Goal: Navigation & Orientation: Find specific page/section

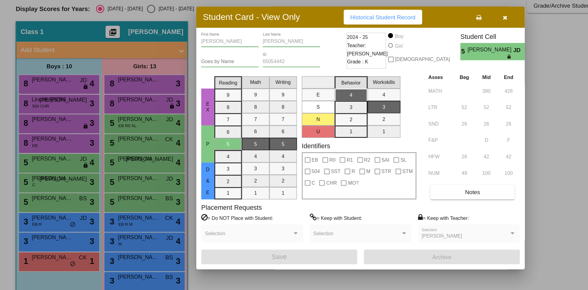
click at [35, 179] on div at bounding box center [294, 145] width 588 height 290
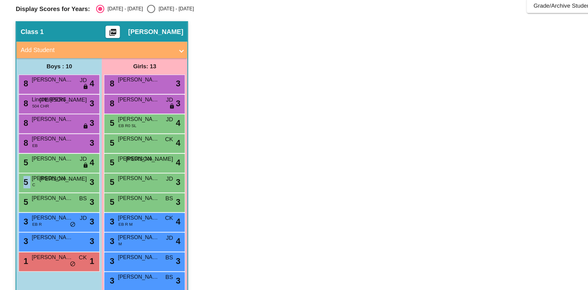
click at [35, 179] on div "5 [PERSON_NAME] JO lock do_not_disturb_alt 3" at bounding box center [43, 178] width 58 height 13
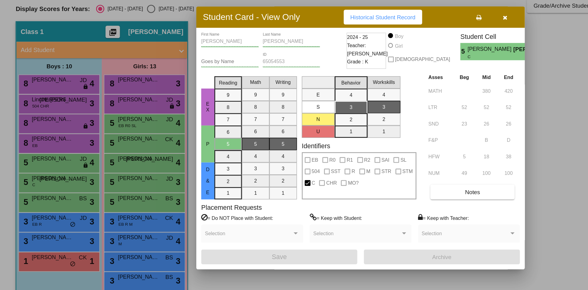
click at [37, 190] on div at bounding box center [294, 145] width 588 height 290
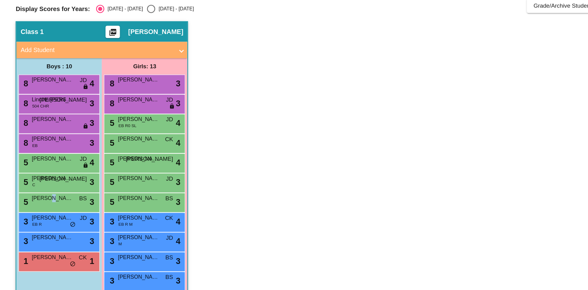
click at [37, 190] on span "[PERSON_NAME]" at bounding box center [39, 190] width 31 height 6
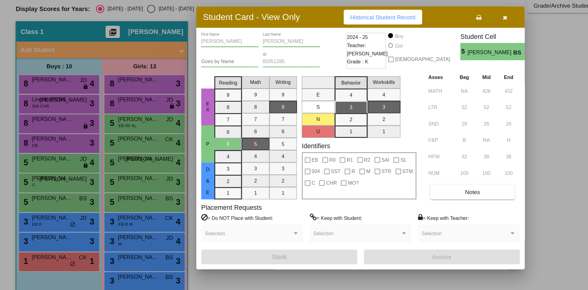
click at [37, 207] on div at bounding box center [294, 145] width 588 height 290
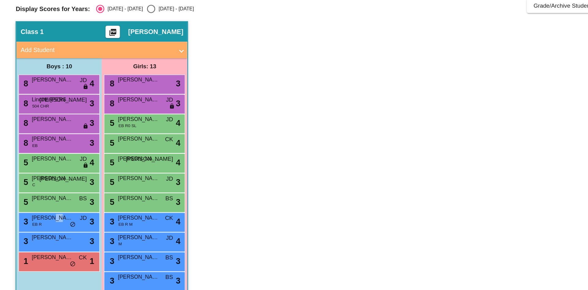
click at [37, 207] on span "[PERSON_NAME]" at bounding box center [39, 205] width 31 height 6
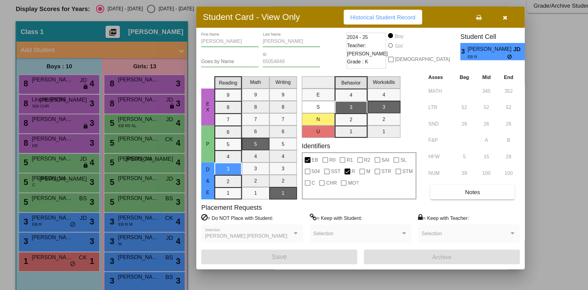
click at [36, 220] on div at bounding box center [294, 145] width 588 height 290
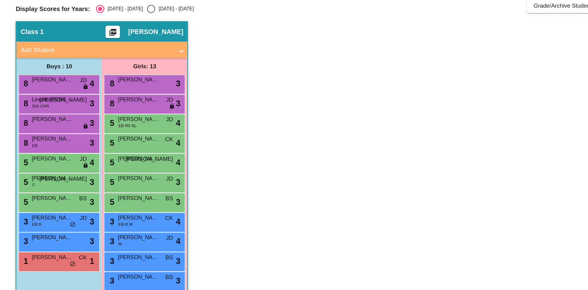
click at [36, 220] on span "[PERSON_NAME]" at bounding box center [39, 219] width 31 height 6
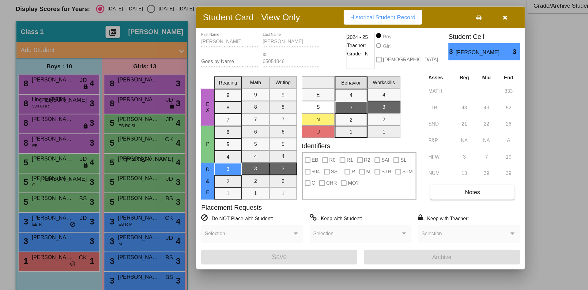
click at [40, 239] on div at bounding box center [294, 145] width 588 height 290
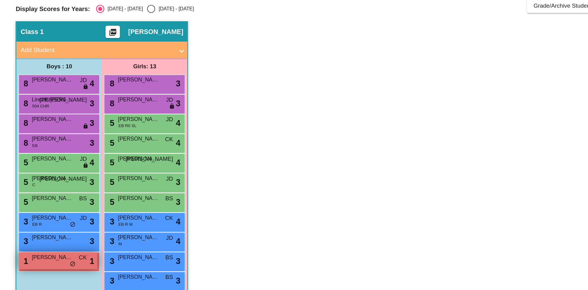
click at [41, 239] on div "1 [PERSON_NAME] CK lock do_not_disturb_alt 1" at bounding box center [43, 237] width 58 height 13
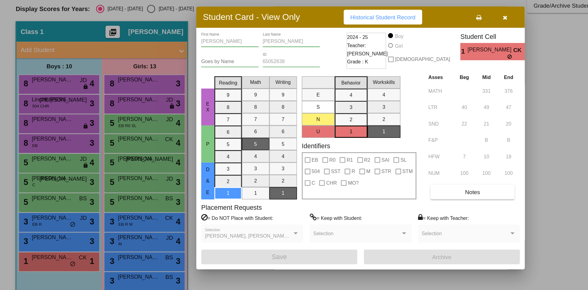
click at [100, 106] on div at bounding box center [294, 145] width 588 height 290
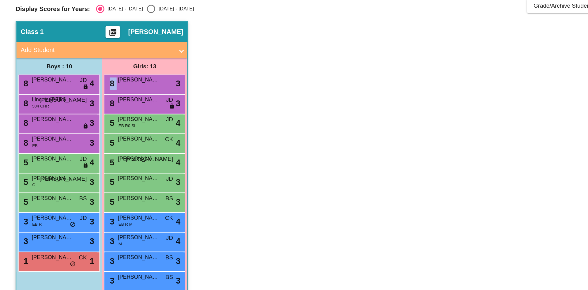
click at [100, 106] on div "8 [PERSON_NAME] lock do_not_disturb_alt 3" at bounding box center [107, 104] width 58 height 13
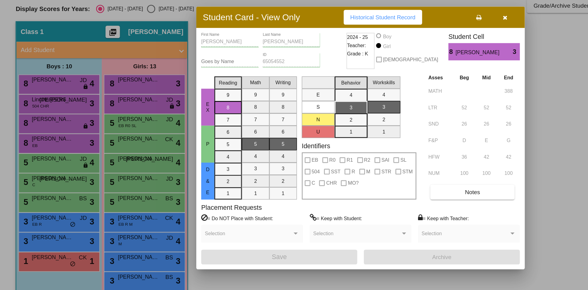
click at [103, 122] on div at bounding box center [294, 145] width 588 height 290
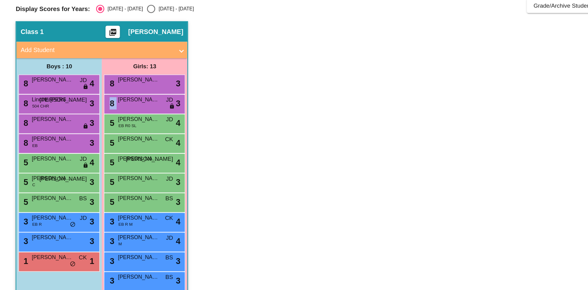
click at [103, 122] on div "8 [PERSON_NAME] [PERSON_NAME] lock do_not_disturb_alt 3" at bounding box center [107, 119] width 58 height 13
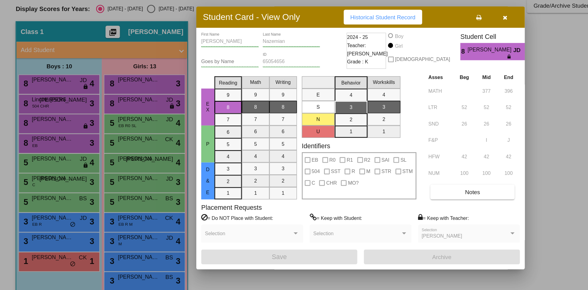
click at [100, 132] on div at bounding box center [294, 145] width 588 height 290
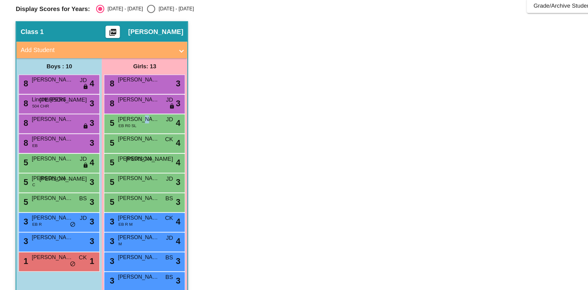
click at [100, 132] on span "[PERSON_NAME]" at bounding box center [103, 131] width 31 height 6
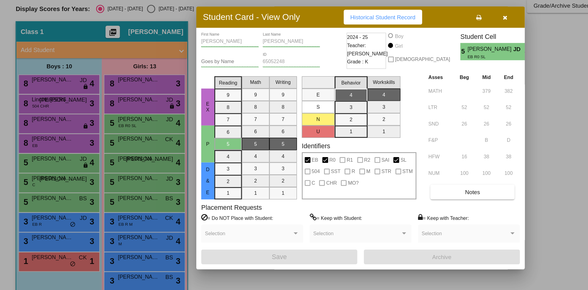
click at [101, 148] on div at bounding box center [294, 145] width 588 height 290
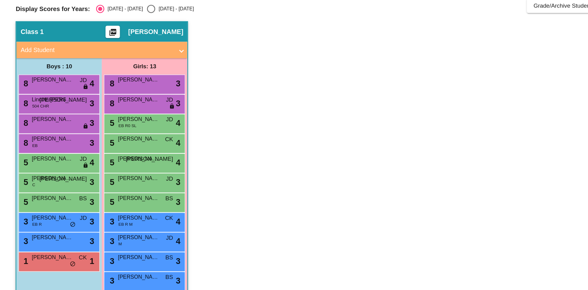
click at [101, 148] on span "[PERSON_NAME]" at bounding box center [103, 146] width 31 height 6
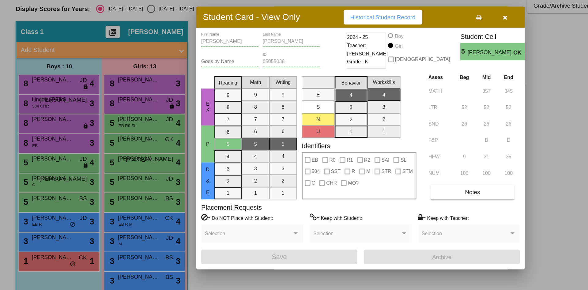
click at [104, 159] on div at bounding box center [294, 145] width 588 height 290
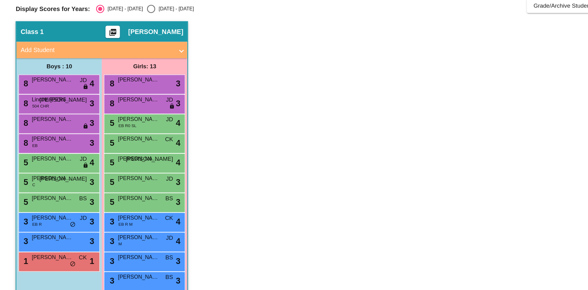
click at [104, 159] on span "[PERSON_NAME]" at bounding box center [103, 161] width 31 height 6
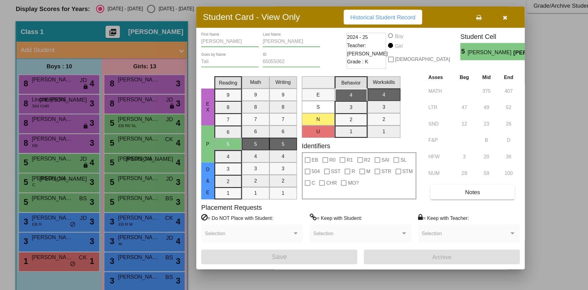
click at [107, 175] on div at bounding box center [294, 145] width 588 height 290
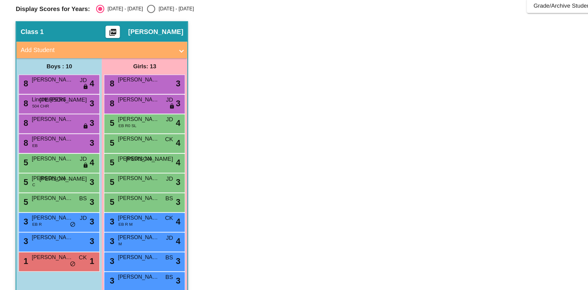
click at [107, 175] on span "[PERSON_NAME] [PERSON_NAME]" at bounding box center [103, 175] width 31 height 6
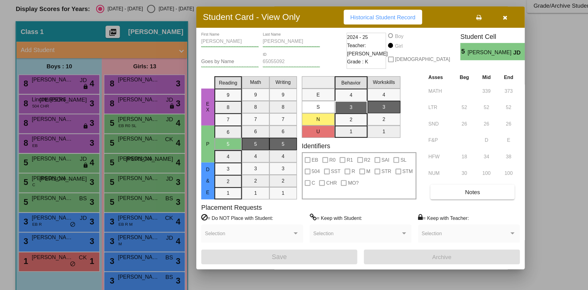
click at [103, 193] on div at bounding box center [294, 145] width 588 height 290
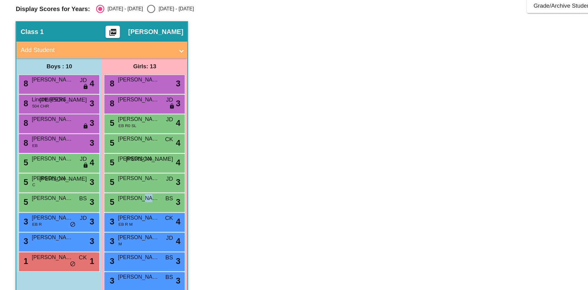
click at [103, 193] on span "[PERSON_NAME]" at bounding box center [103, 190] width 31 height 6
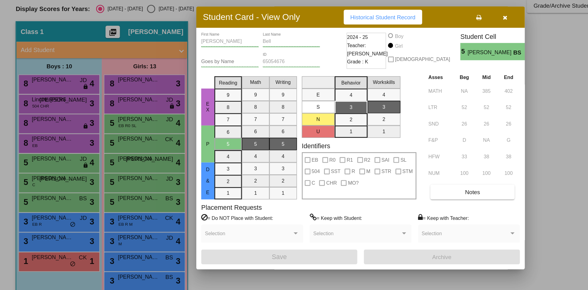
click at [103, 203] on div at bounding box center [294, 145] width 588 height 290
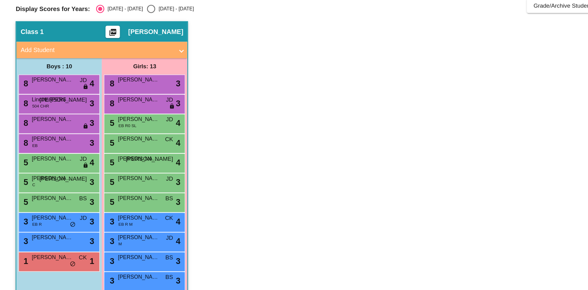
click at [103, 203] on span "[PERSON_NAME]" at bounding box center [103, 205] width 31 height 6
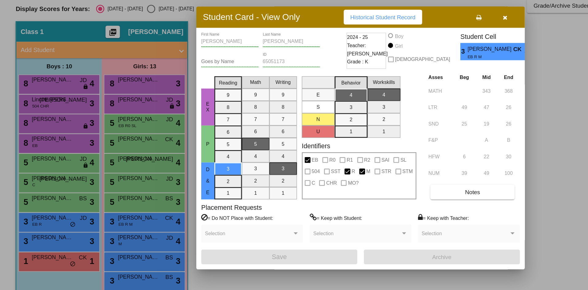
click at [106, 223] on div at bounding box center [294, 145] width 588 height 290
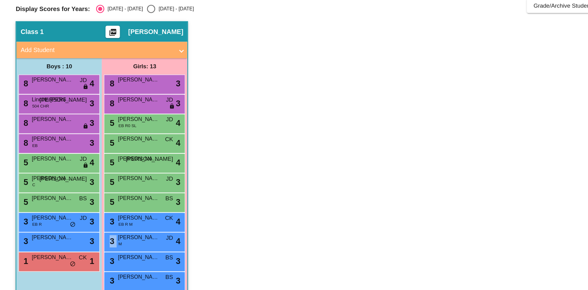
click at [106, 223] on div "3 [PERSON_NAME] M JD lock do_not_disturb_alt 4" at bounding box center [107, 222] width 58 height 13
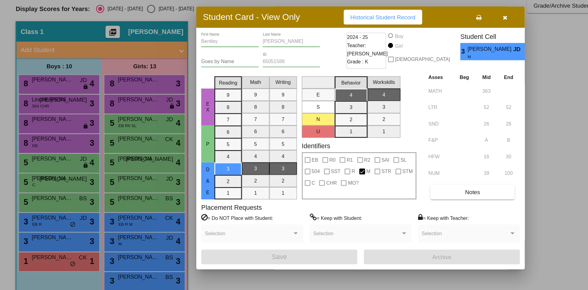
click at [102, 231] on div at bounding box center [294, 145] width 588 height 290
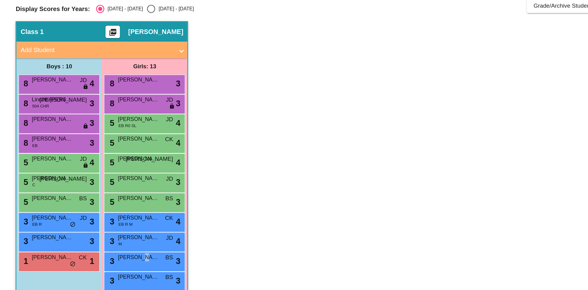
click at [102, 231] on span "[PERSON_NAME]" at bounding box center [103, 234] width 31 height 6
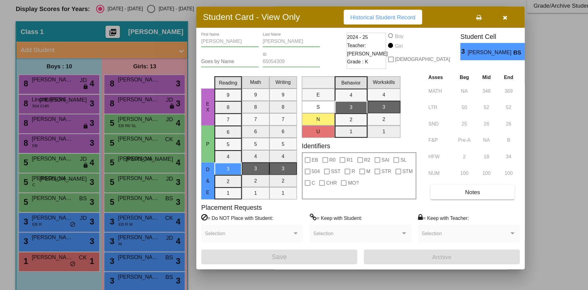
click at [103, 249] on div at bounding box center [294, 145] width 588 height 290
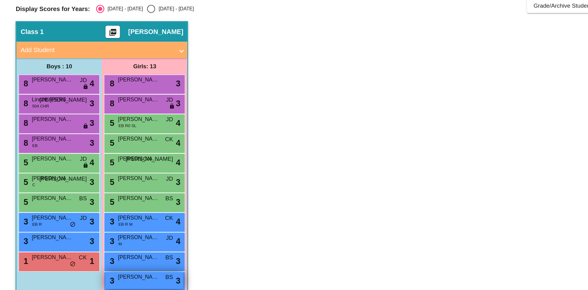
click at [103, 250] on span "[PERSON_NAME]" at bounding box center [103, 249] width 31 height 6
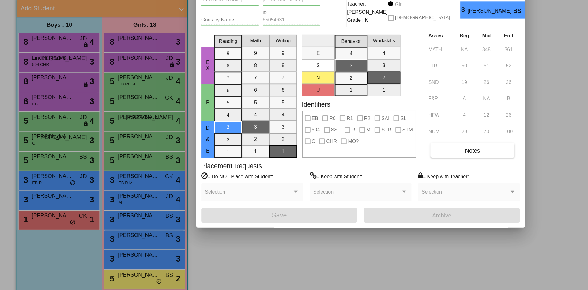
click at [98, 267] on div at bounding box center [294, 145] width 588 height 290
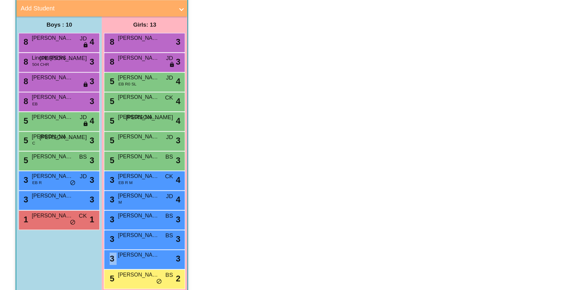
click at [98, 267] on div "3 [PERSON_NAME] lock do_not_disturb_alt 3" at bounding box center [107, 266] width 58 height 13
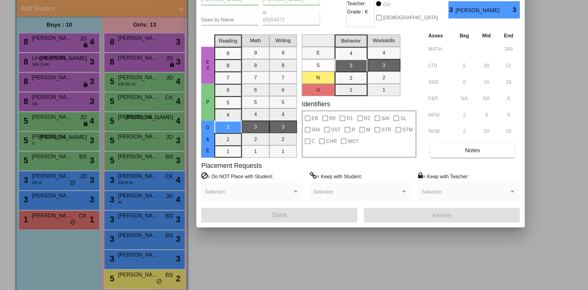
click at [100, 277] on div at bounding box center [294, 145] width 588 height 290
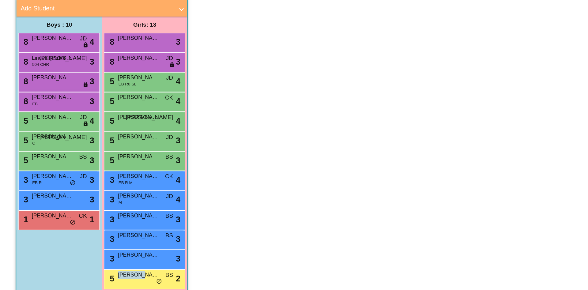
click at [100, 277] on span "[PERSON_NAME]" at bounding box center [103, 278] width 31 height 6
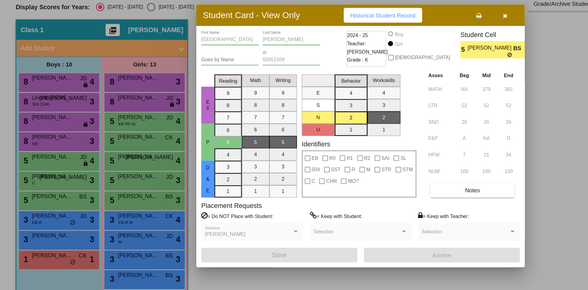
click at [33, 105] on div at bounding box center [294, 145] width 588 height 290
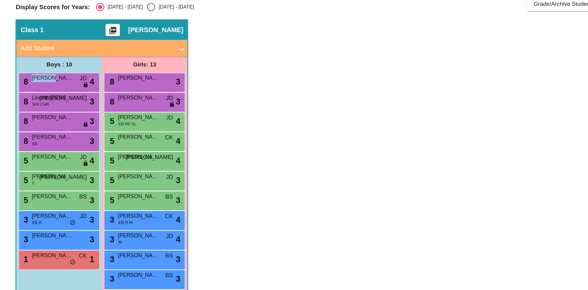
click at [33, 105] on span "[PERSON_NAME]" at bounding box center [39, 102] width 31 height 6
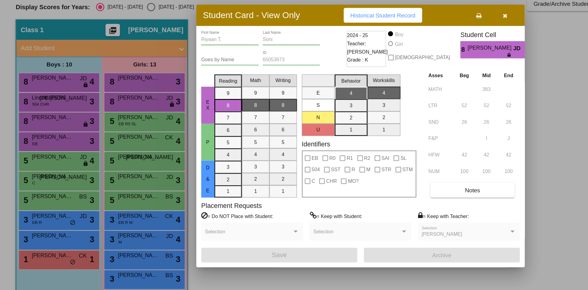
click at [37, 118] on div at bounding box center [294, 145] width 588 height 290
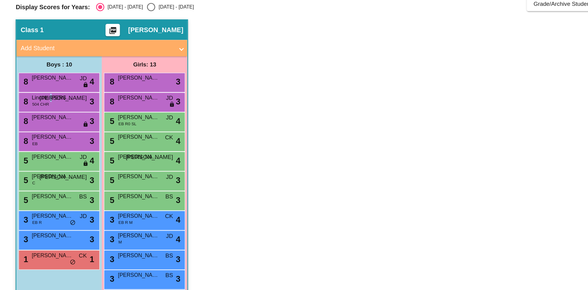
click at [37, 118] on span "Lincoln [PERSON_NAME]" at bounding box center [39, 117] width 31 height 6
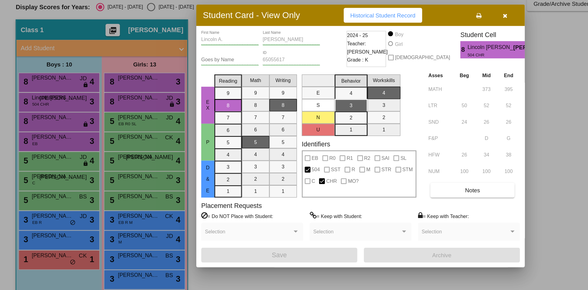
click at [41, 131] on div at bounding box center [294, 145] width 588 height 290
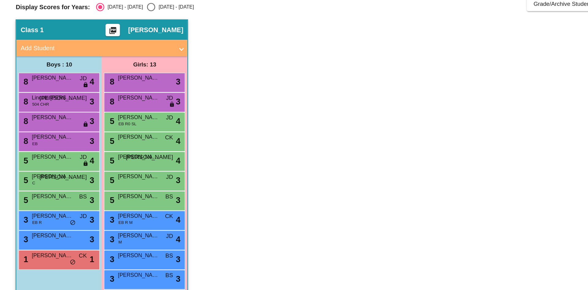
click at [41, 131] on span "[PERSON_NAME]" at bounding box center [39, 131] width 31 height 6
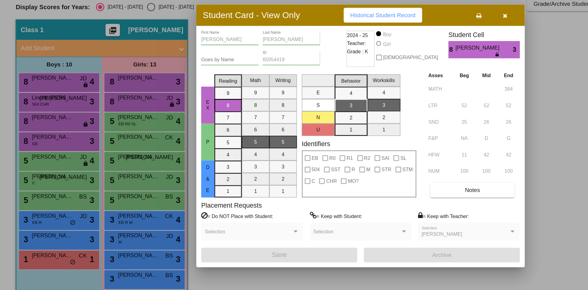
click at [42, 145] on div at bounding box center [294, 145] width 588 height 290
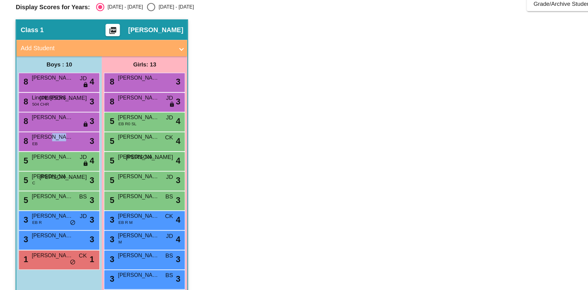
click at [42, 145] on span "[PERSON_NAME]" at bounding box center [39, 146] width 31 height 6
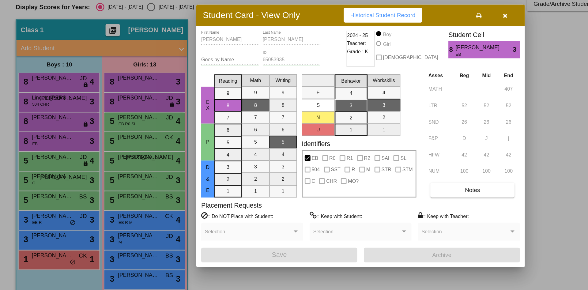
click at [41, 163] on div at bounding box center [294, 145] width 588 height 290
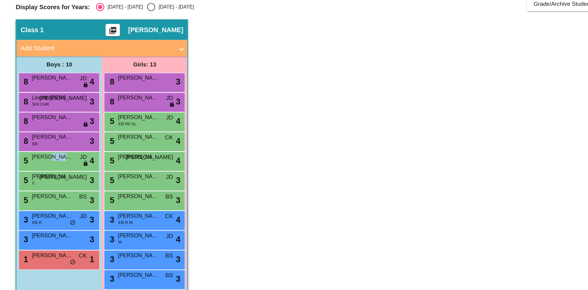
click at [41, 163] on span "[PERSON_NAME]" at bounding box center [39, 161] width 31 height 6
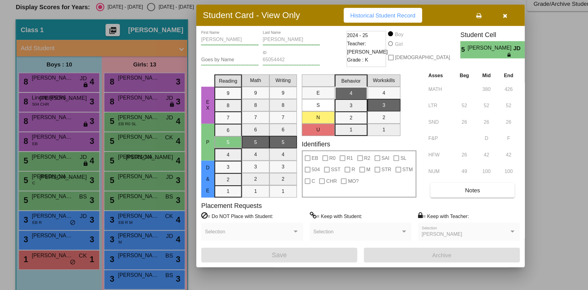
click at [43, 178] on div at bounding box center [294, 145] width 588 height 290
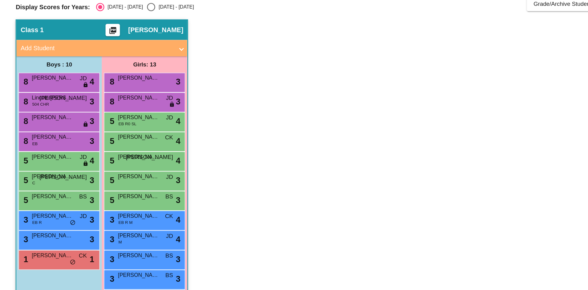
click at [43, 178] on span "[PERSON_NAME]" at bounding box center [39, 175] width 31 height 6
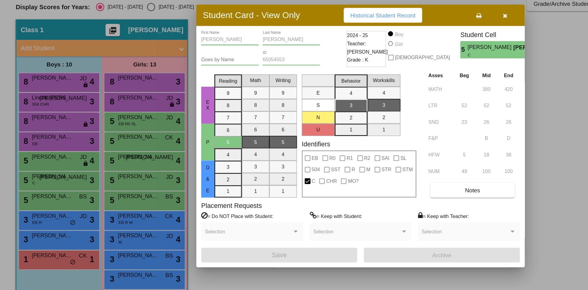
click at [47, 190] on div at bounding box center [294, 145] width 588 height 290
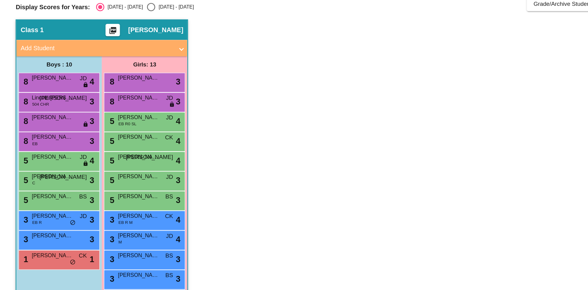
click at [47, 190] on span "[PERSON_NAME]" at bounding box center [39, 190] width 31 height 6
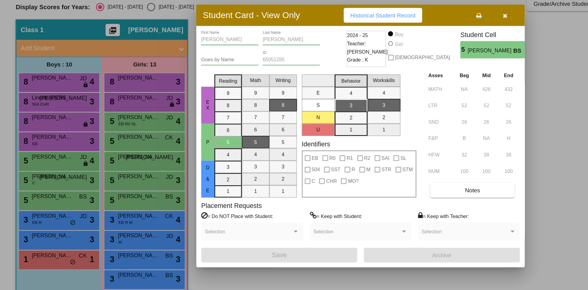
click at [41, 207] on div at bounding box center [294, 145] width 588 height 290
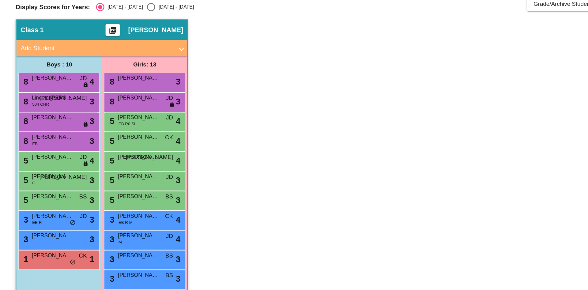
click at [41, 207] on span "[PERSON_NAME]" at bounding box center [39, 205] width 31 height 6
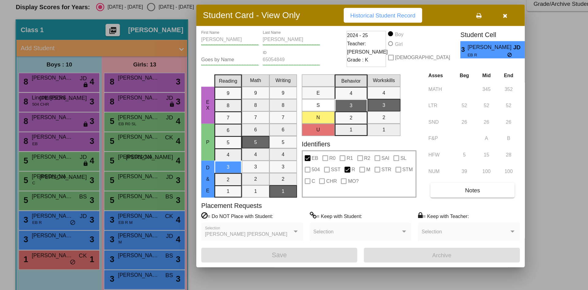
click at [42, 224] on div at bounding box center [294, 145] width 588 height 290
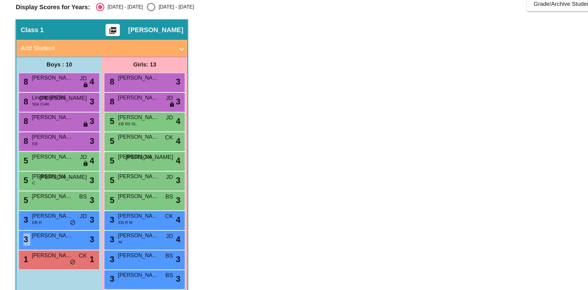
click at [42, 224] on div "3 [PERSON_NAME] lock do_not_disturb_alt 3" at bounding box center [43, 222] width 58 height 13
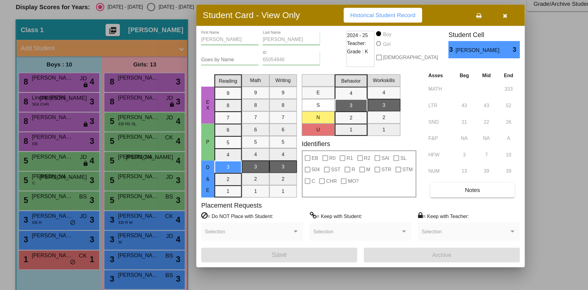
click at [43, 235] on div at bounding box center [294, 145] width 588 height 290
click at [43, 235] on span "[PERSON_NAME]" at bounding box center [39, 234] width 31 height 6
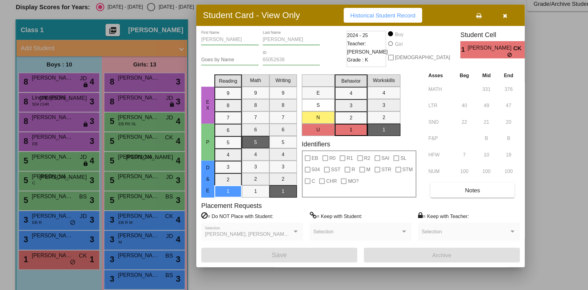
click at [103, 104] on div at bounding box center [294, 145] width 588 height 290
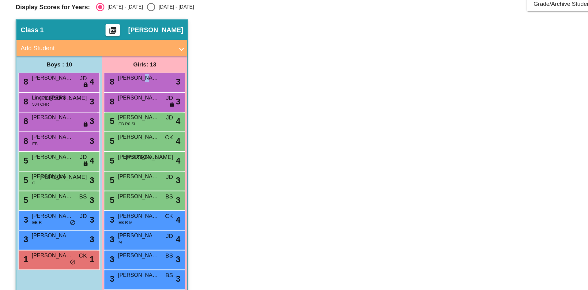
click at [103, 104] on span "[PERSON_NAME]" at bounding box center [103, 102] width 31 height 6
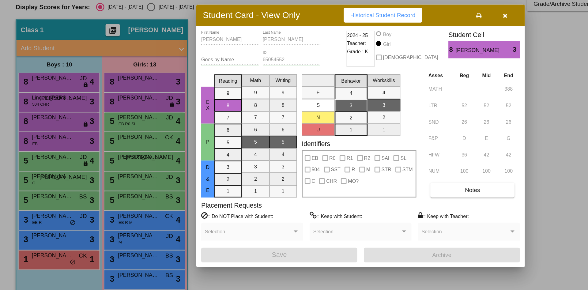
click at [104, 118] on div at bounding box center [294, 145] width 588 height 290
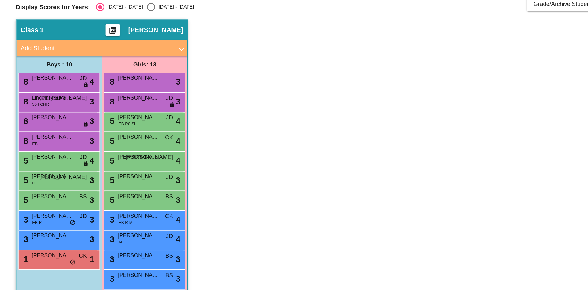
click at [104, 118] on span "[PERSON_NAME]" at bounding box center [103, 117] width 31 height 6
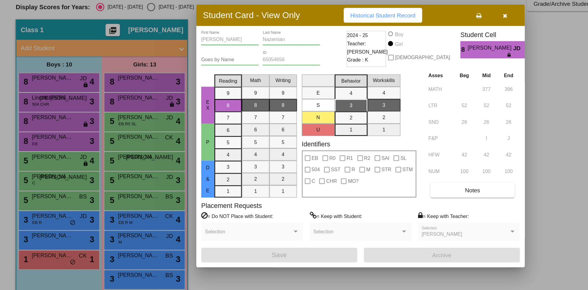
click at [107, 130] on div at bounding box center [294, 145] width 588 height 290
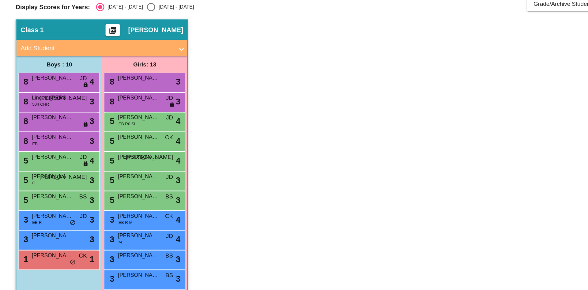
click at [107, 130] on span "[PERSON_NAME]" at bounding box center [103, 131] width 31 height 6
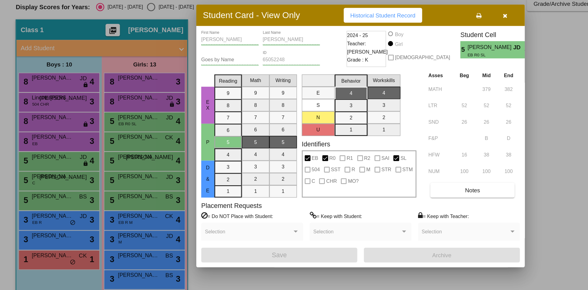
click at [113, 151] on div at bounding box center [294, 145] width 588 height 290
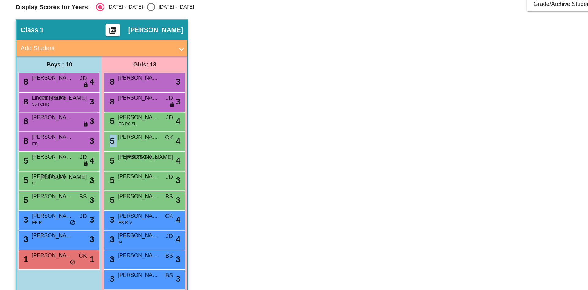
click at [113, 151] on div "5 [PERSON_NAME] [PERSON_NAME] lock do_not_disturb_alt 4" at bounding box center [107, 148] width 58 height 13
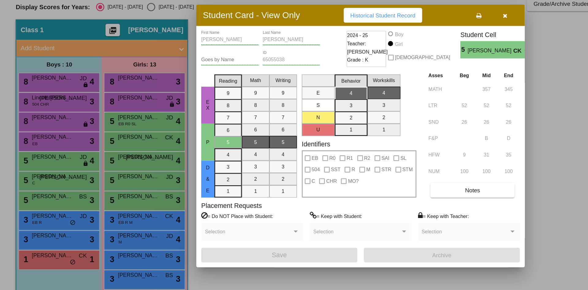
click at [113, 162] on div at bounding box center [294, 145] width 588 height 290
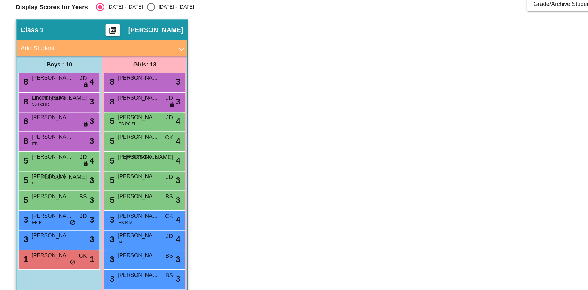
click at [113, 162] on span "[PERSON_NAME]" at bounding box center [103, 161] width 31 height 6
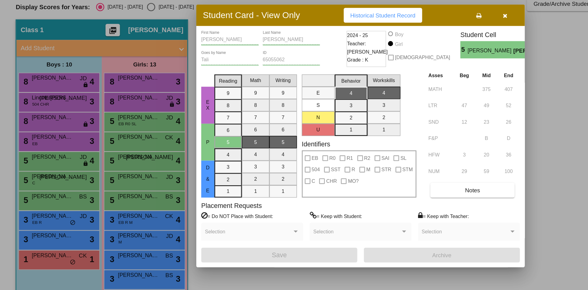
click at [114, 162] on div at bounding box center [294, 145] width 588 height 290
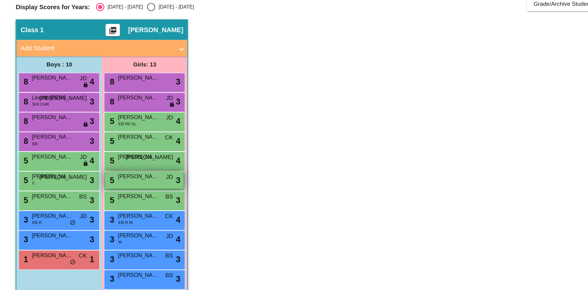
click at [115, 183] on div "5 [PERSON_NAME] [PERSON_NAME] lock do_not_disturb_alt 3" at bounding box center [107, 178] width 58 height 13
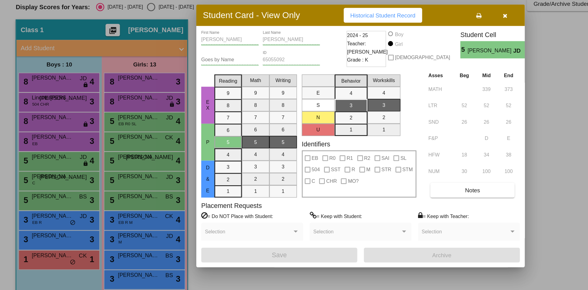
click at [116, 185] on div at bounding box center [294, 145] width 588 height 290
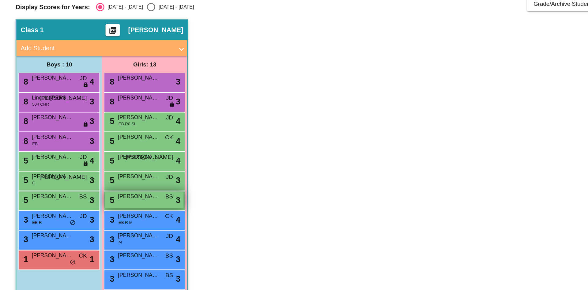
click at [115, 190] on span "[PERSON_NAME]" at bounding box center [103, 190] width 31 height 6
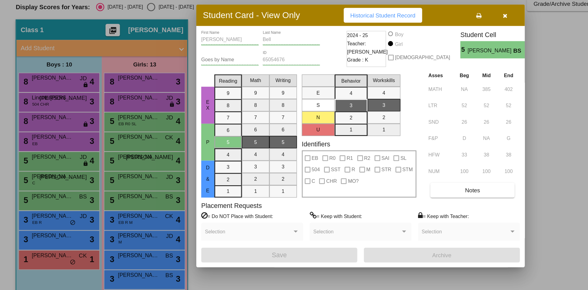
click at [114, 202] on div at bounding box center [294, 145] width 588 height 290
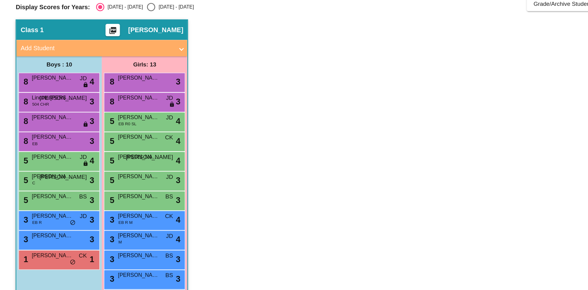
click at [114, 202] on span "[PERSON_NAME]" at bounding box center [103, 205] width 31 height 6
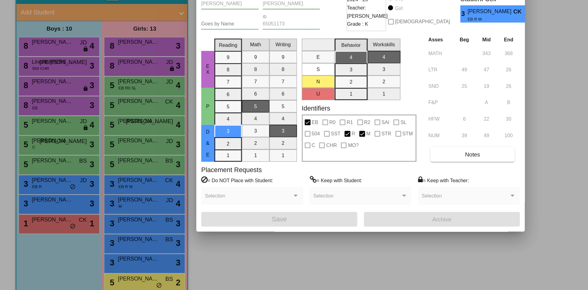
click at [105, 221] on div at bounding box center [294, 145] width 588 height 290
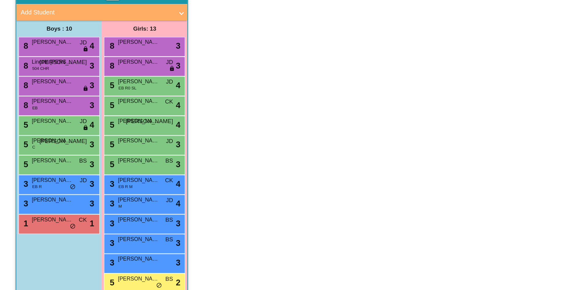
click at [105, 221] on span "[PERSON_NAME]" at bounding box center [103, 219] width 31 height 6
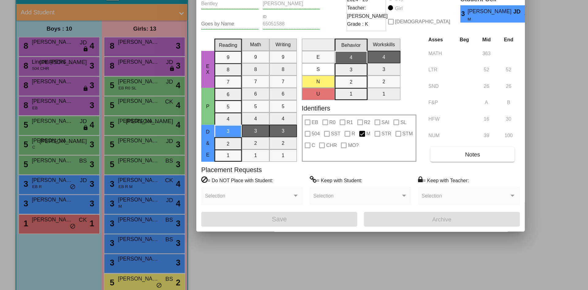
click at [106, 239] on div at bounding box center [294, 145] width 588 height 290
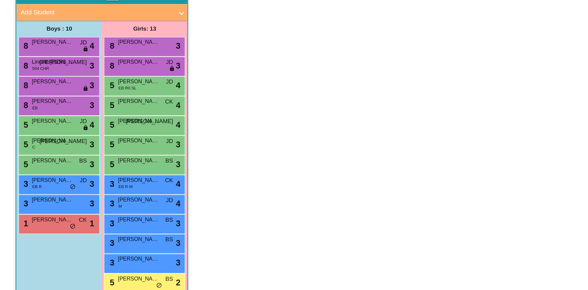
click at [106, 239] on div "3 [PERSON_NAME] BS lock do_not_disturb_alt 3" at bounding box center [107, 237] width 58 height 13
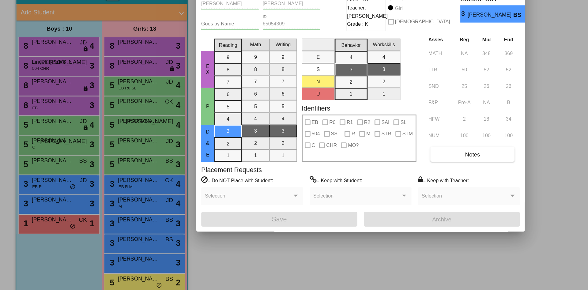
click at [107, 253] on div at bounding box center [294, 145] width 588 height 290
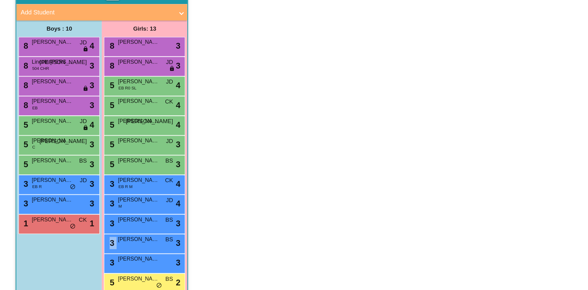
click at [107, 253] on div "3 [PERSON_NAME] BS lock do_not_disturb_alt 3" at bounding box center [107, 251] width 58 height 13
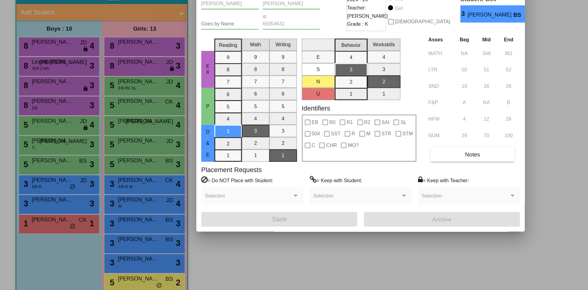
click at [107, 273] on div at bounding box center [294, 145] width 588 height 290
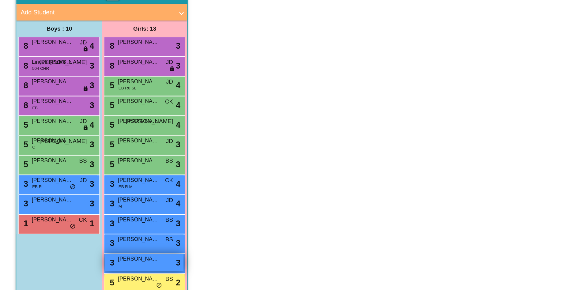
click at [104, 267] on div "3 [PERSON_NAME] lock do_not_disturb_alt 3" at bounding box center [107, 266] width 58 height 13
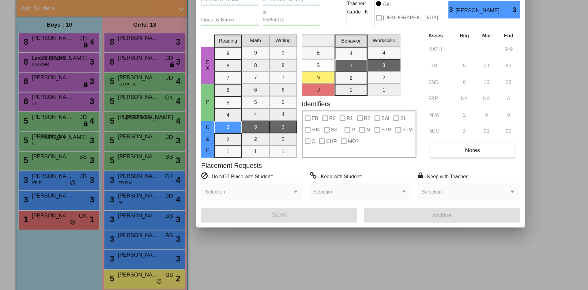
click at [100, 282] on div at bounding box center [294, 145] width 588 height 290
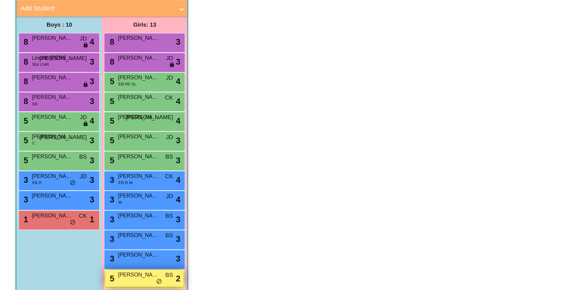
click at [100, 282] on div "5 [PERSON_NAME] lock do_not_disturb_alt 2" at bounding box center [107, 281] width 58 height 13
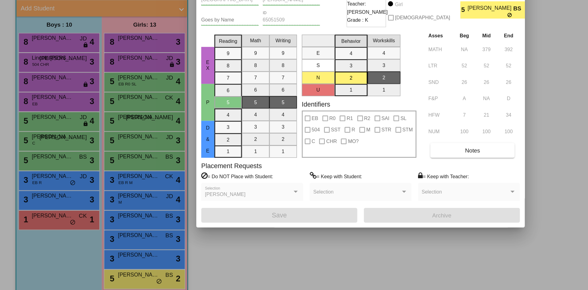
click at [34, 102] on div at bounding box center [294, 145] width 588 height 290
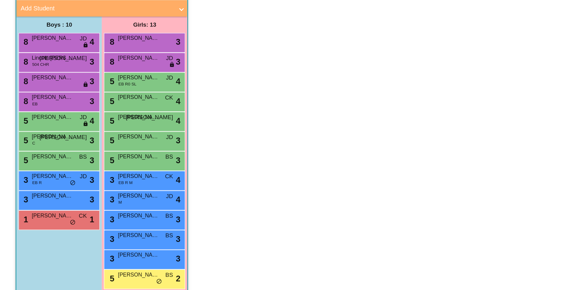
click at [34, 102] on span "[PERSON_NAME]" at bounding box center [39, 102] width 31 height 6
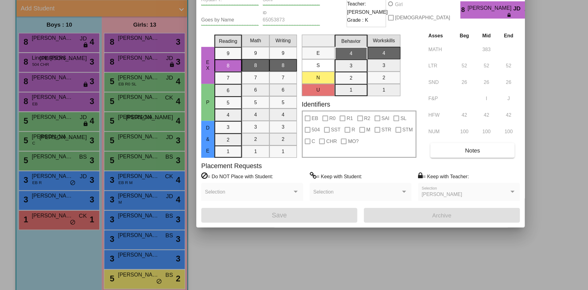
click at [36, 118] on div at bounding box center [294, 145] width 588 height 290
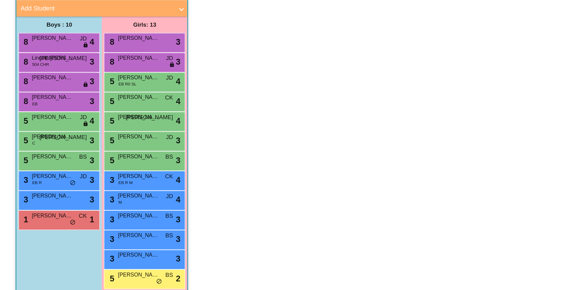
click at [36, 118] on span "Lincoln [PERSON_NAME]" at bounding box center [39, 117] width 31 height 6
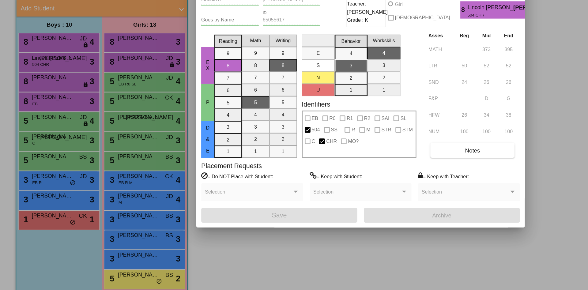
click at [39, 131] on div at bounding box center [294, 145] width 588 height 290
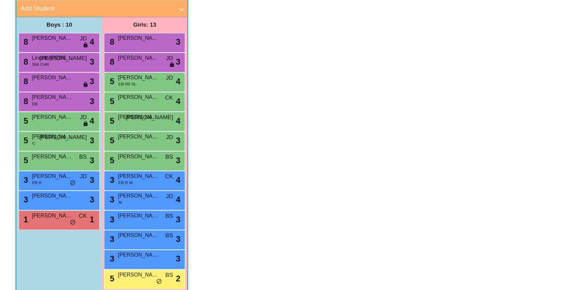
click at [39, 131] on span "[PERSON_NAME]" at bounding box center [39, 131] width 31 height 6
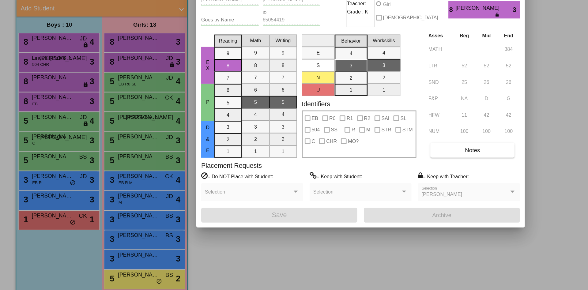
click at [41, 145] on div at bounding box center [294, 145] width 588 height 290
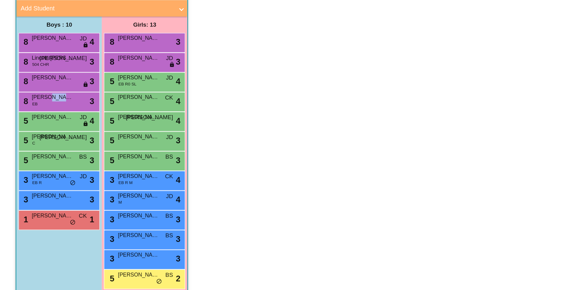
click at [41, 145] on span "[PERSON_NAME]" at bounding box center [39, 146] width 31 height 6
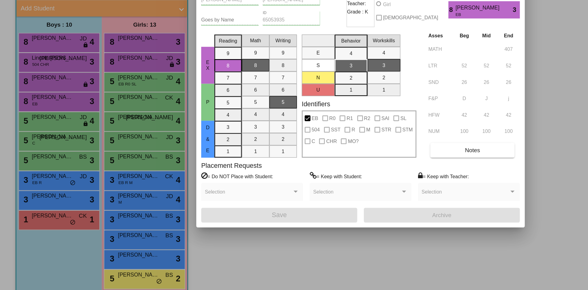
click at [45, 161] on div at bounding box center [294, 145] width 588 height 290
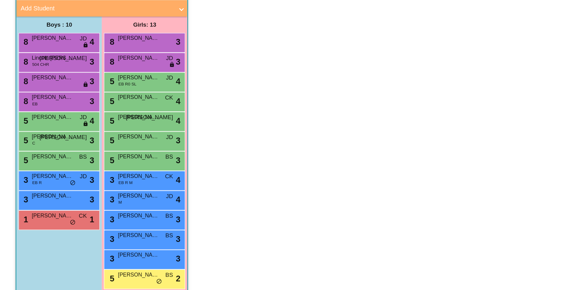
click at [45, 161] on span "[PERSON_NAME]" at bounding box center [39, 161] width 31 height 6
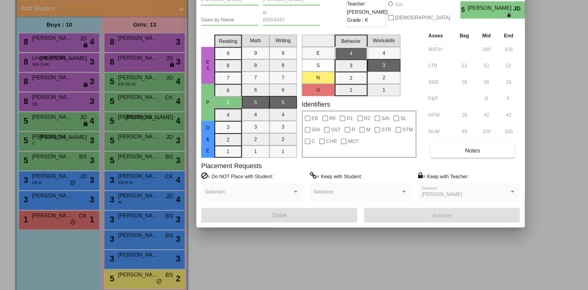
click at [46, 174] on div at bounding box center [294, 145] width 588 height 290
click at [46, 174] on span "[PERSON_NAME]" at bounding box center [39, 175] width 31 height 6
click at [45, 191] on div at bounding box center [294, 145] width 588 height 290
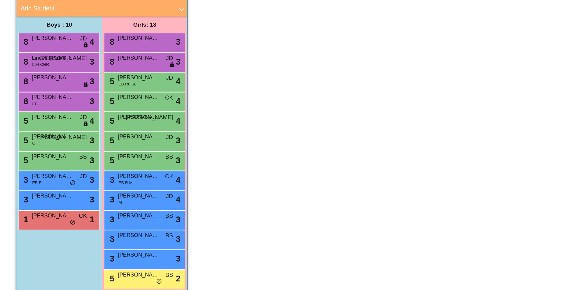
click at [45, 191] on span "[PERSON_NAME]" at bounding box center [39, 190] width 31 height 6
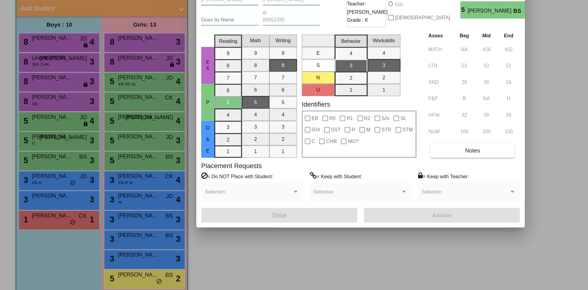
click at [43, 201] on div at bounding box center [294, 145] width 588 height 290
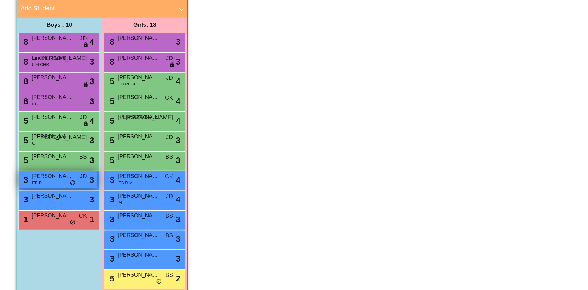
click at [43, 208] on span "[PERSON_NAME]" at bounding box center [39, 205] width 31 height 6
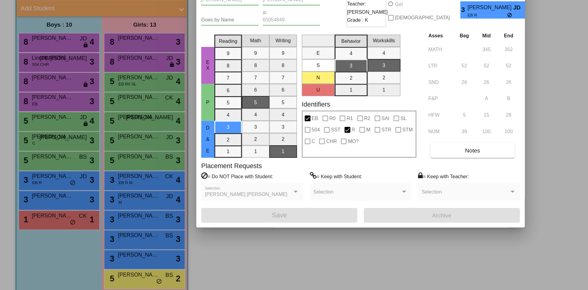
click at [43, 221] on div at bounding box center [294, 145] width 588 height 290
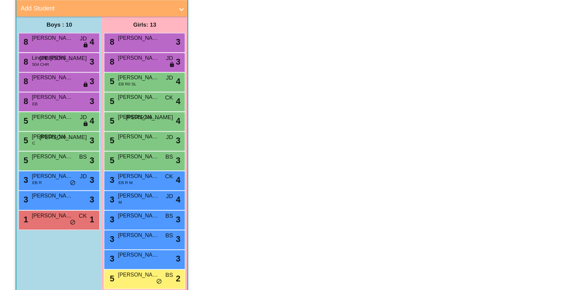
click at [43, 221] on span "[PERSON_NAME]" at bounding box center [39, 219] width 31 height 6
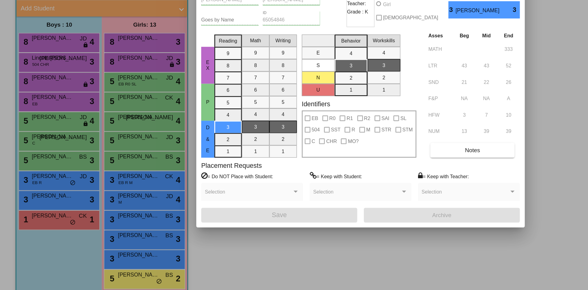
click at [44, 237] on div at bounding box center [294, 145] width 588 height 290
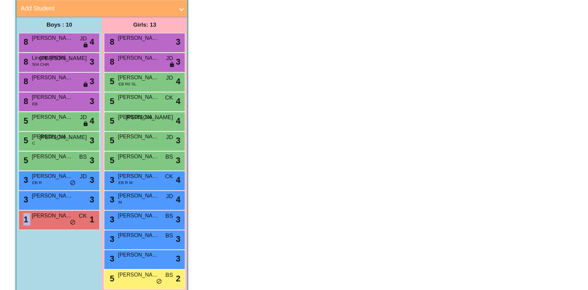
click at [44, 237] on div "1 [PERSON_NAME] CK lock do_not_disturb_alt 1" at bounding box center [43, 237] width 58 height 13
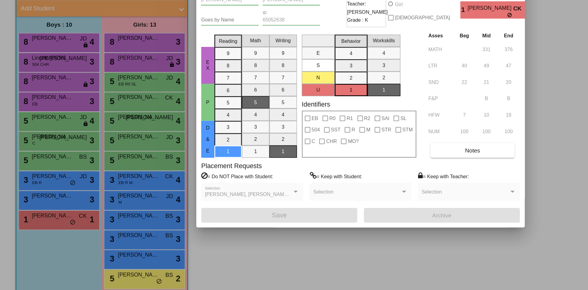
click at [108, 103] on div at bounding box center [294, 145] width 588 height 290
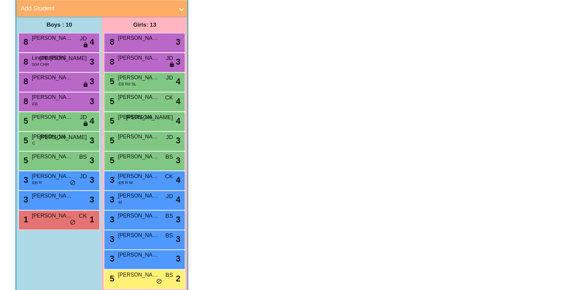
click at [108, 103] on span "[PERSON_NAME]" at bounding box center [103, 102] width 31 height 6
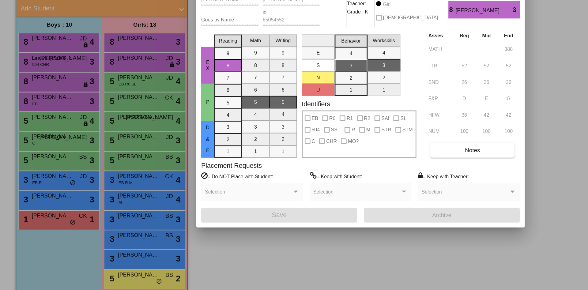
click at [112, 123] on div at bounding box center [294, 145] width 588 height 290
click at [112, 123] on div "8 [PERSON_NAME] [PERSON_NAME] lock do_not_disturb_alt 3" at bounding box center [107, 119] width 58 height 13
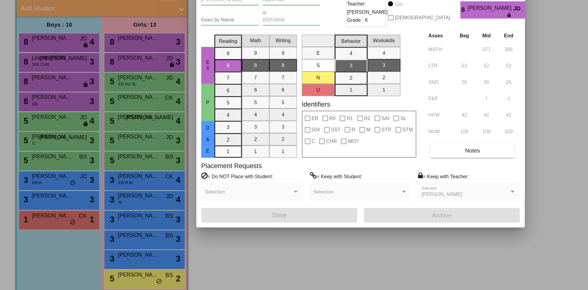
click at [117, 135] on div at bounding box center [294, 145] width 588 height 290
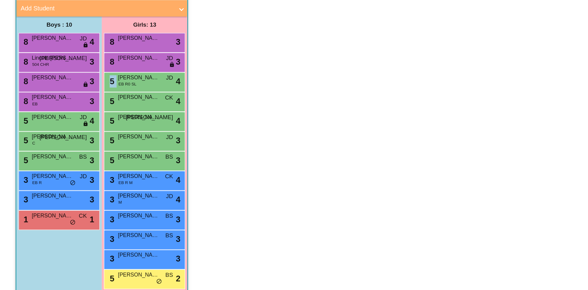
click at [117, 135] on div "5 [PERSON_NAME] EB R0 SL JD lock do_not_disturb_alt 4" at bounding box center [107, 134] width 58 height 13
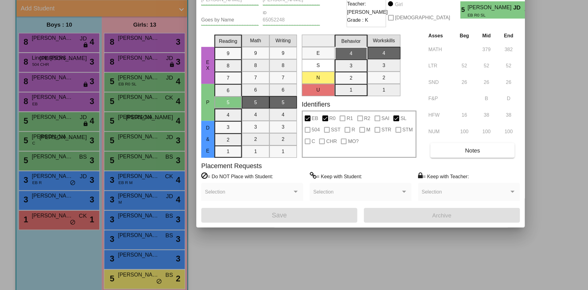
click at [116, 148] on div at bounding box center [294, 145] width 588 height 290
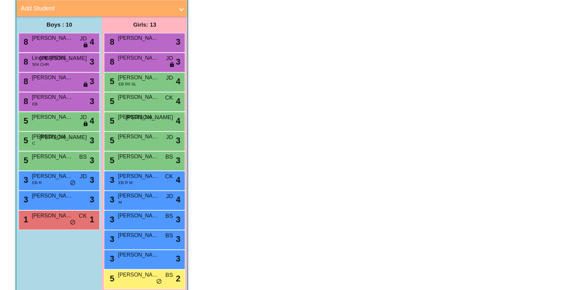
click at [116, 148] on span "[PERSON_NAME]" at bounding box center [103, 146] width 31 height 6
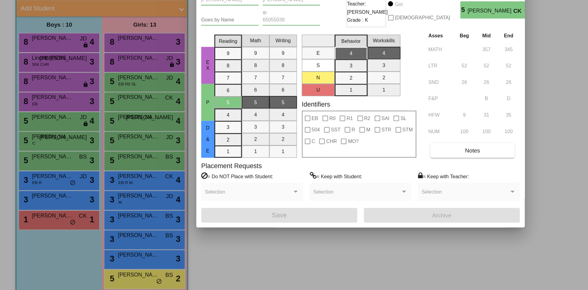
click at [115, 163] on div at bounding box center [294, 145] width 588 height 290
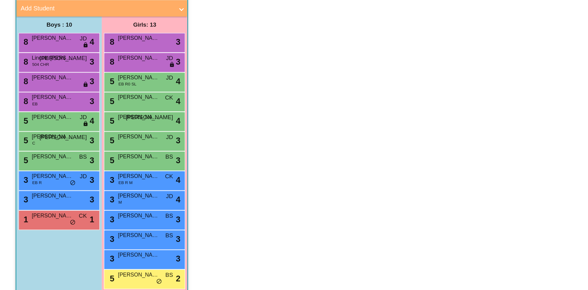
click at [115, 163] on span "[PERSON_NAME]" at bounding box center [103, 161] width 31 height 6
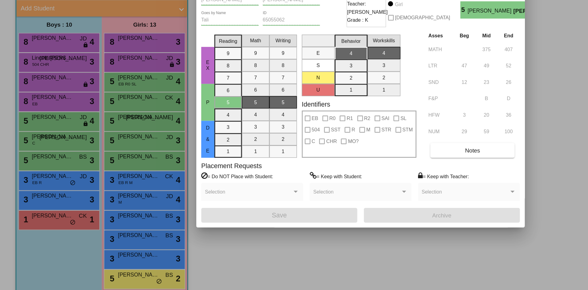
click at [111, 182] on div at bounding box center [294, 145] width 588 height 290
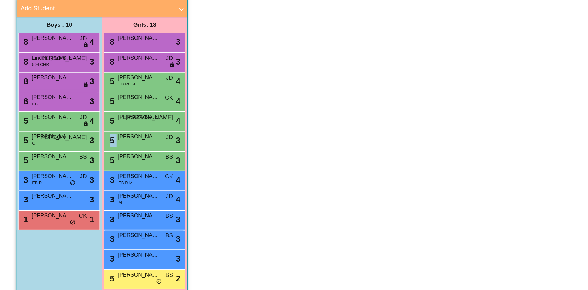
click at [111, 182] on div "5 [PERSON_NAME] [PERSON_NAME] lock do_not_disturb_alt 3" at bounding box center [107, 178] width 58 height 13
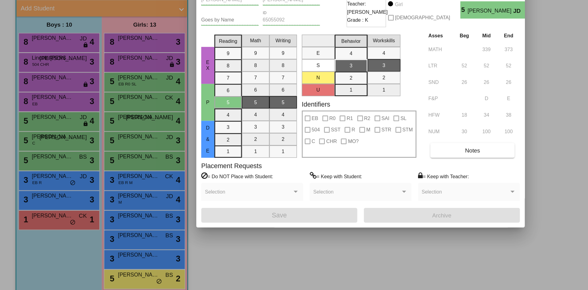
click at [114, 190] on div at bounding box center [294, 145] width 588 height 290
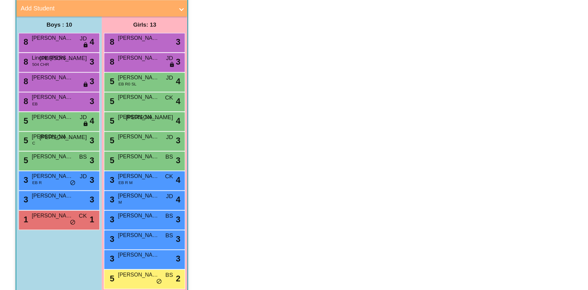
click at [114, 190] on span "[PERSON_NAME]" at bounding box center [103, 190] width 31 height 6
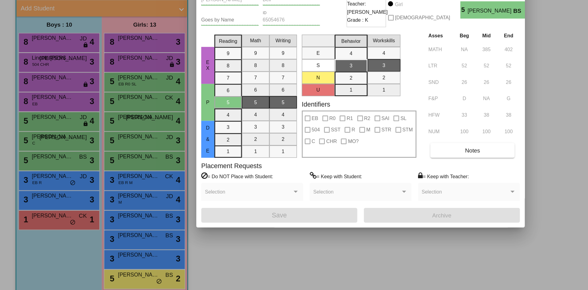
click at [115, 206] on div at bounding box center [294, 145] width 588 height 290
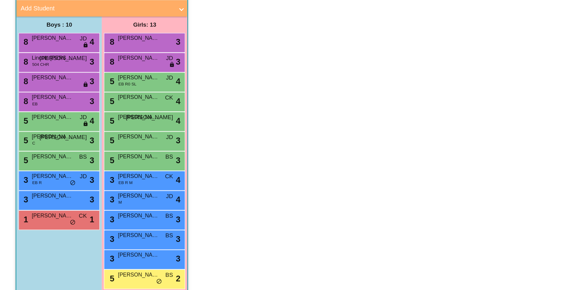
click at [115, 206] on span "[PERSON_NAME]" at bounding box center [103, 205] width 31 height 6
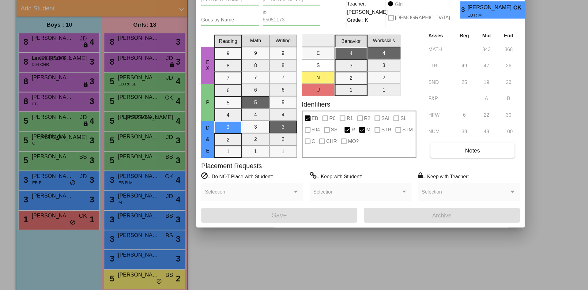
click at [111, 219] on div at bounding box center [294, 145] width 588 height 290
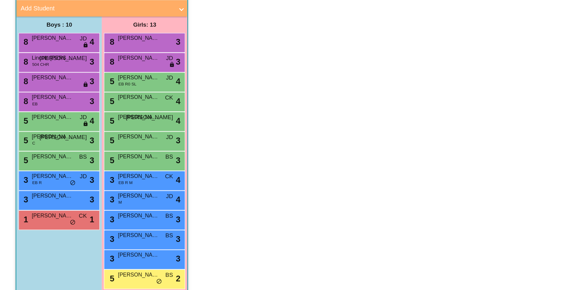
click at [111, 219] on span "[PERSON_NAME]" at bounding box center [103, 219] width 31 height 6
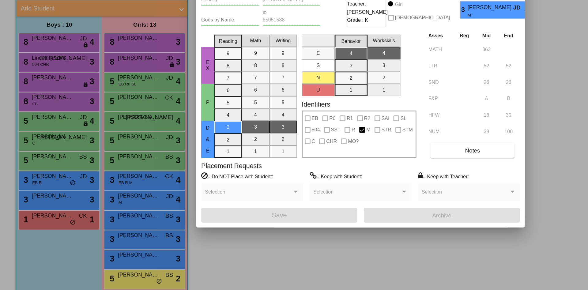
click at [115, 236] on div at bounding box center [294, 145] width 588 height 290
click at [115, 236] on span "[PERSON_NAME]" at bounding box center [103, 234] width 31 height 6
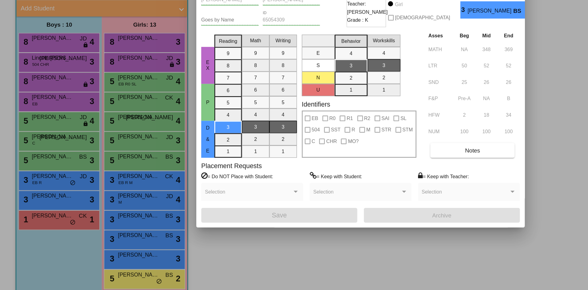
click at [118, 252] on div at bounding box center [294, 145] width 588 height 290
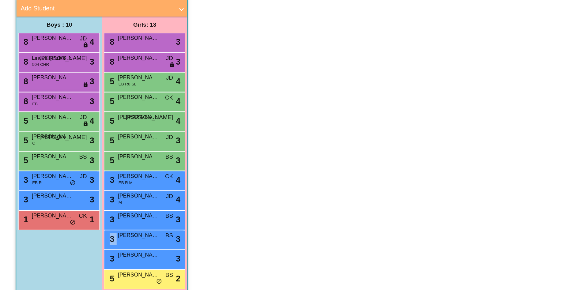
click at [118, 252] on div "3 [PERSON_NAME] BS lock do_not_disturb_alt 3" at bounding box center [107, 251] width 58 height 13
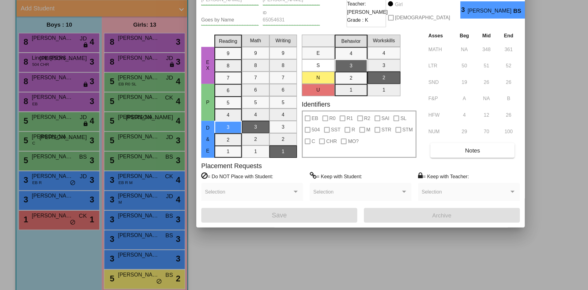
click at [116, 265] on div at bounding box center [294, 145] width 588 height 290
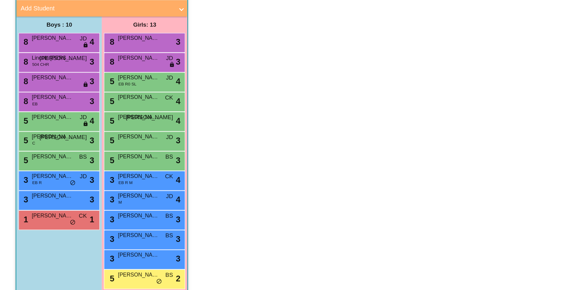
click at [116, 265] on span "[PERSON_NAME]" at bounding box center [103, 264] width 31 height 6
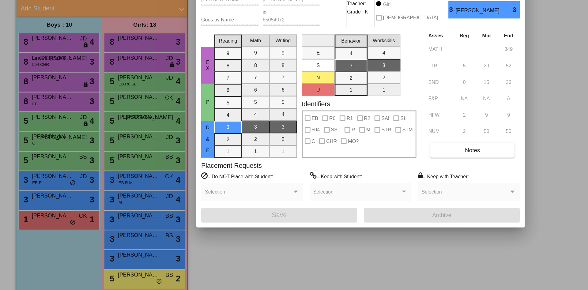
click at [118, 279] on div at bounding box center [294, 145] width 588 height 290
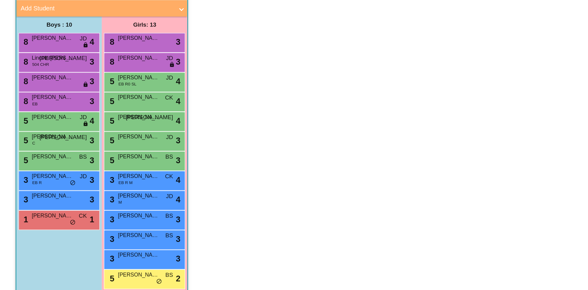
click at [118, 279] on span "[PERSON_NAME]" at bounding box center [103, 278] width 31 height 6
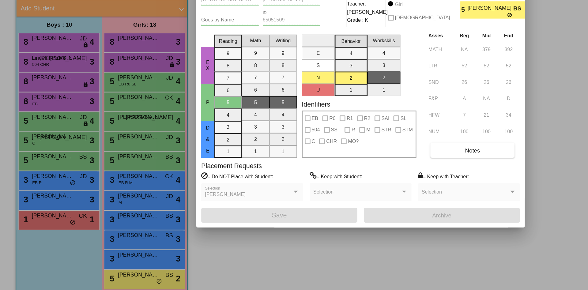
click at [273, 263] on div at bounding box center [294, 145] width 588 height 290
